Goal: Navigation & Orientation: Find specific page/section

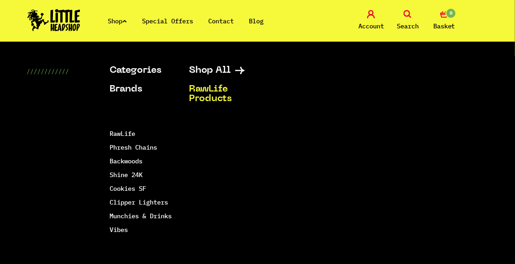
scroll to position [91, 0]
click at [225, 73] on link "Shop All" at bounding box center [222, 71] width 66 height 10
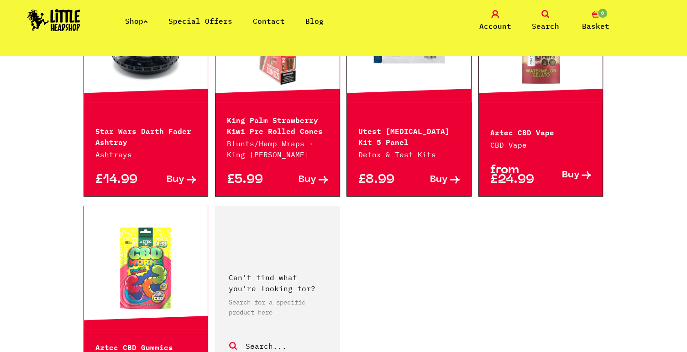
scroll to position [1400, 0]
